Goal: Information Seeking & Learning: Understand process/instructions

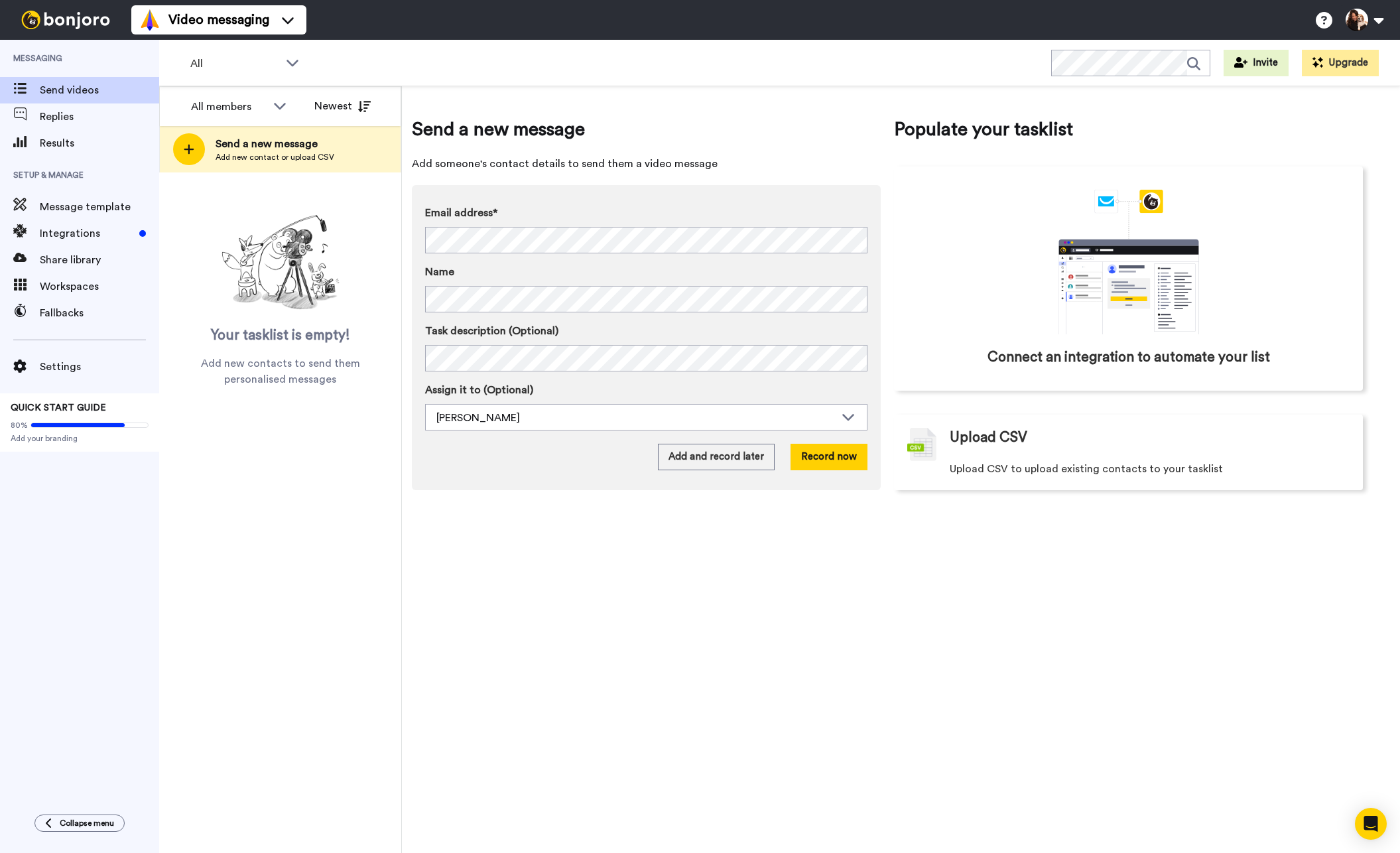
click at [843, 632] on div "Send a new message Add someone's contact details to send them a video message E…" at bounding box center [901, 470] width 999 height 767
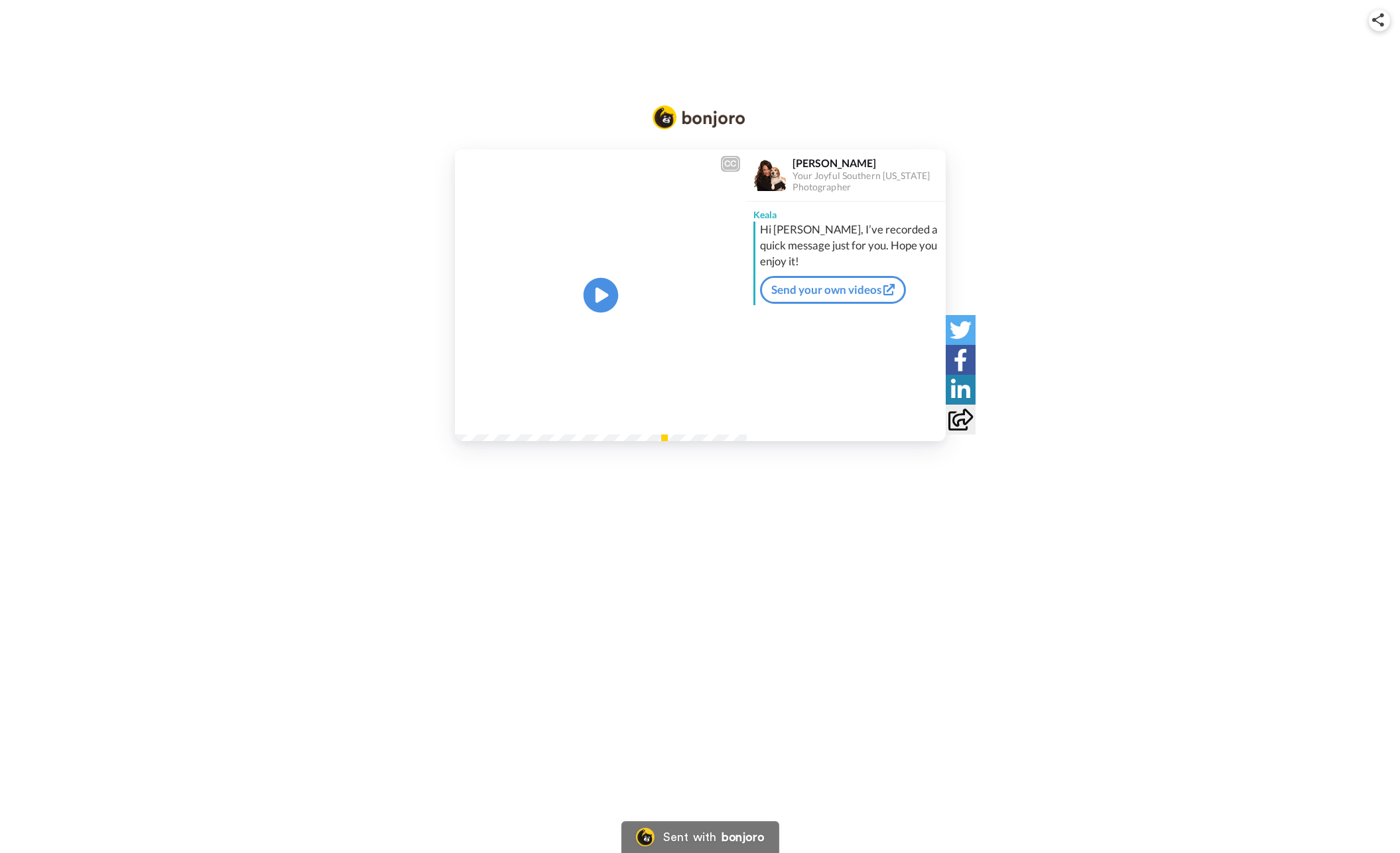
click at [599, 295] on icon "Play/Pause" at bounding box center [600, 295] width 35 height 63
click at [1117, 192] on div "CC Play/Pause 1:09 / 1:09 Keala Stevens Your Joyful Southern California Photogr…" at bounding box center [700, 295] width 1400 height 292
click at [1261, 269] on div "CC Play/Pause 1:09 / 1:09 Keala Stevens Your Joyful Southern California Photogr…" at bounding box center [700, 295] width 1400 height 292
click at [1206, 213] on div "CC Play/Pause 1:09 / 1:09 Keala Stevens Your Joyful Southern California Photogr…" at bounding box center [700, 295] width 1400 height 292
